Goal: Information Seeking & Learning: Learn about a topic

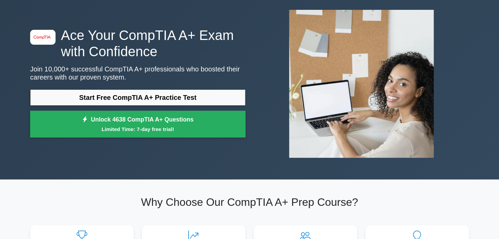
scroll to position [34, 0]
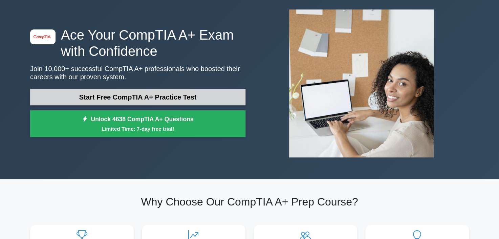
click at [142, 92] on link "Start Free CompTIA A+ Practice Test" at bounding box center [137, 97] width 215 height 16
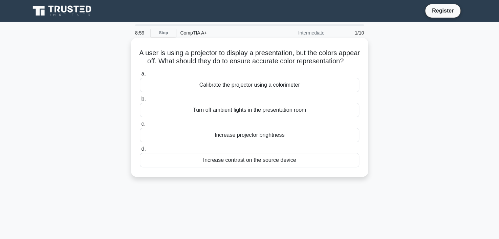
click at [243, 167] on div "Increase contrast on the source device" at bounding box center [250, 160] width 220 height 14
click at [140, 151] on input "d. Increase contrast on the source device" at bounding box center [140, 149] width 0 height 4
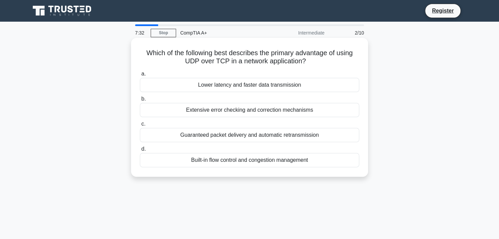
click at [233, 161] on div "Built-in flow control and congestion management" at bounding box center [250, 160] width 220 height 14
click at [140, 151] on input "d. Built-in flow control and congestion management" at bounding box center [140, 149] width 0 height 4
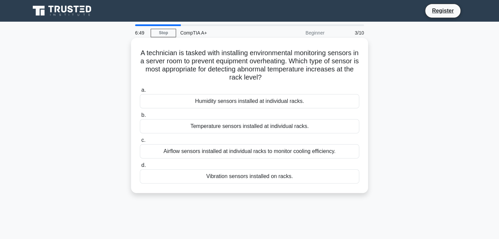
click at [254, 126] on div "Temperature sensors installed at individual racks." at bounding box center [250, 126] width 220 height 14
click at [140, 118] on input "b. Temperature sensors installed at individual racks." at bounding box center [140, 115] width 0 height 4
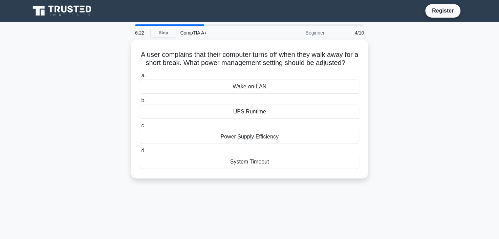
click at [69, 200] on div "6:22 Stop CompTIA A+ Beginner 4/10 A user complains that their computer turns o…" at bounding box center [249, 193] width 447 height 339
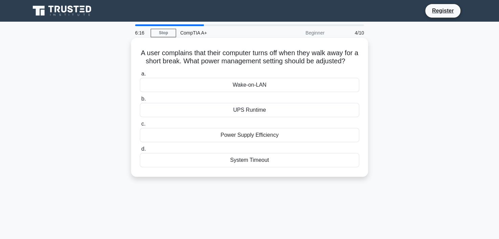
click at [262, 142] on div "Power Supply Efficiency" at bounding box center [250, 135] width 220 height 14
click at [140, 126] on input "c. Power Supply Efficiency" at bounding box center [140, 124] width 0 height 4
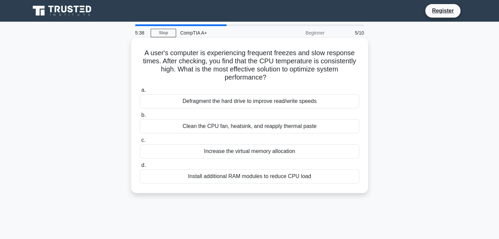
click at [261, 126] on div "Clean the CPU fan, heatsink, and reapply thermal paste" at bounding box center [250, 126] width 220 height 14
click at [140, 118] on input "b. Clean the CPU fan, heatsink, and reapply thermal paste" at bounding box center [140, 115] width 0 height 4
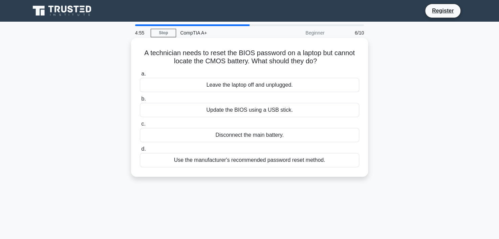
click at [253, 160] on div "Use the manufacturer's recommended password reset method." at bounding box center [250, 160] width 220 height 14
click at [140, 151] on input "d. Use the manufacturer's recommended password reset method." at bounding box center [140, 149] width 0 height 4
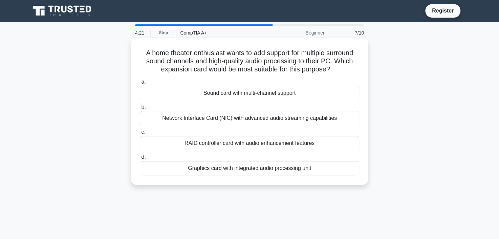
click at [263, 95] on div "Sound card with multi-channel support" at bounding box center [250, 93] width 220 height 14
click at [140, 84] on input "a. Sound card with multi-channel support" at bounding box center [140, 82] width 0 height 4
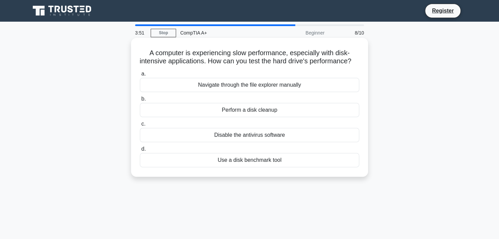
click at [256, 167] on div "Use a disk benchmark tool" at bounding box center [250, 160] width 220 height 14
click at [140, 151] on input "d. Use a disk benchmark tool" at bounding box center [140, 149] width 0 height 4
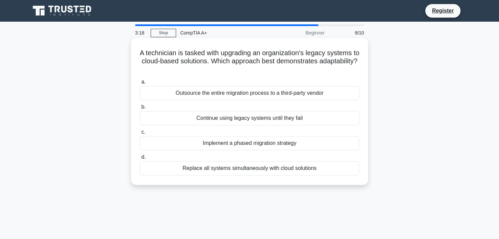
click at [268, 147] on div "Implement a phased migration strategy" at bounding box center [250, 143] width 220 height 14
click at [140, 134] on input "c. Implement a phased migration strategy" at bounding box center [140, 132] width 0 height 4
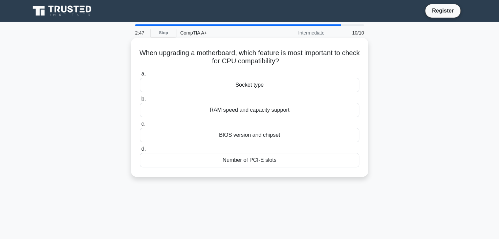
click at [256, 132] on div "BIOS version and chipset" at bounding box center [250, 135] width 220 height 14
click at [140, 126] on input "c. BIOS version and chipset" at bounding box center [140, 124] width 0 height 4
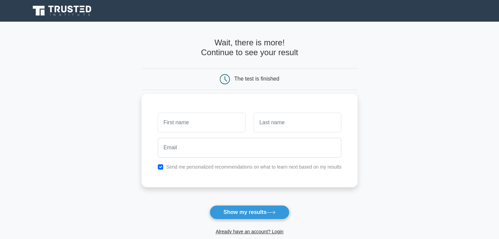
click at [202, 128] on input "text" at bounding box center [202, 123] width 88 height 20
type input "[PERSON_NAME]"
type input "G"
click at [211, 166] on label "Send me personalized recommendations on what to learn next based on my results" at bounding box center [253, 166] width 175 height 5
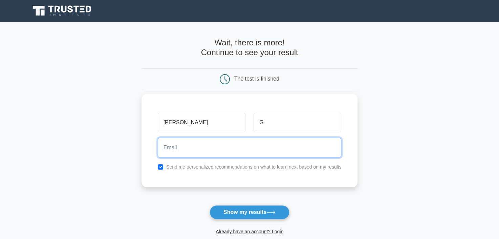
click at [205, 152] on input "email" at bounding box center [250, 148] width 184 height 20
type input "dgutsell18@gmail.com"
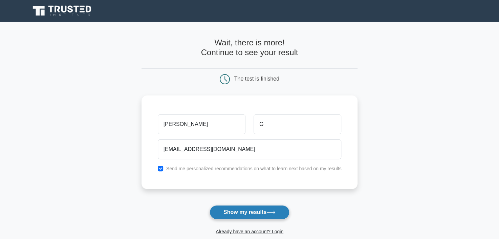
click at [245, 211] on button "Show my results" at bounding box center [250, 212] width 80 height 14
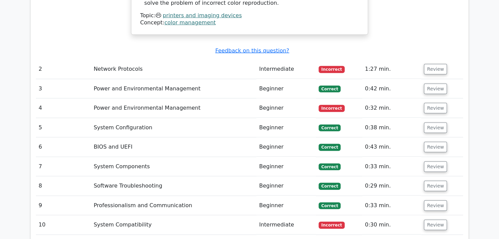
scroll to position [813, 0]
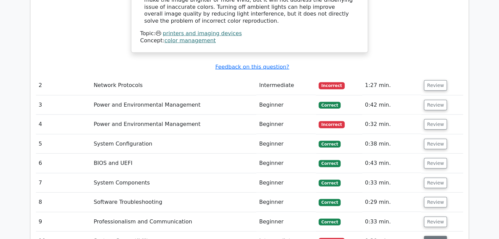
click at [435, 236] on button "Review" at bounding box center [435, 241] width 23 height 11
click at [432, 119] on button "Review" at bounding box center [435, 124] width 23 height 11
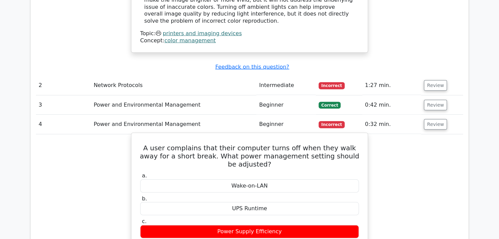
scroll to position [847, 0]
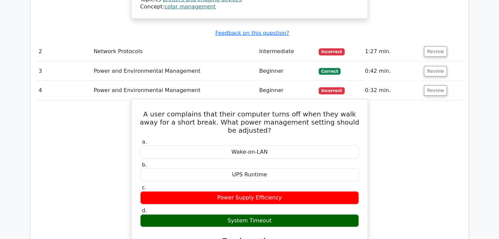
drag, startPoint x: 270, startPoint y: 188, endPoint x: 227, endPoint y: 186, distance: 42.8
click at [227, 214] on div "System Timeout" at bounding box center [249, 220] width 219 height 13
click at [283, 214] on div "System Timeout" at bounding box center [249, 220] width 219 height 13
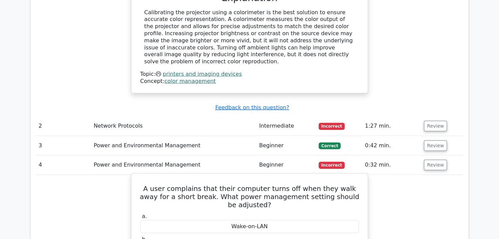
scroll to position [711, 0]
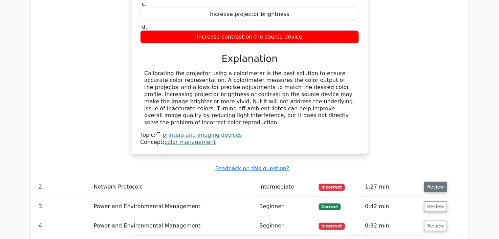
click at [428, 182] on button "Review" at bounding box center [435, 187] width 23 height 11
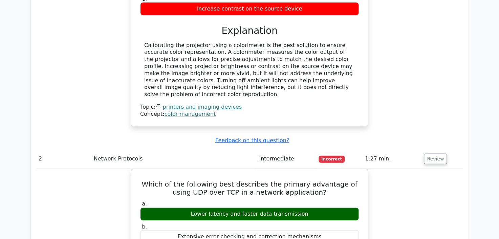
scroll to position [779, 0]
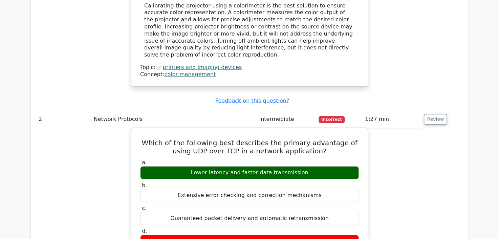
drag, startPoint x: 315, startPoint y: 139, endPoint x: 197, endPoint y: 140, distance: 117.9
click at [197, 166] on div "Lower latency and faster data transmission" at bounding box center [249, 172] width 219 height 13
click at [264, 182] on label "b. Extensive error checking and correction mechanisms" at bounding box center [249, 192] width 219 height 20
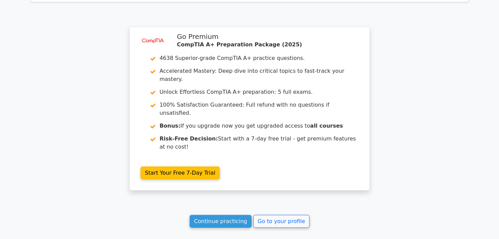
scroll to position [2058, 0]
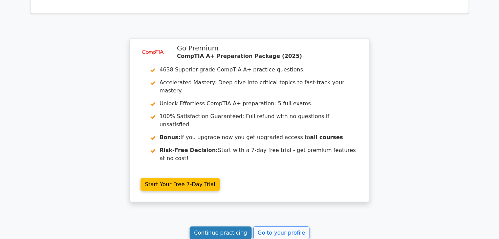
click at [221, 227] on link "Continue practicing" at bounding box center [221, 233] width 62 height 13
